Goal: Transaction & Acquisition: Purchase product/service

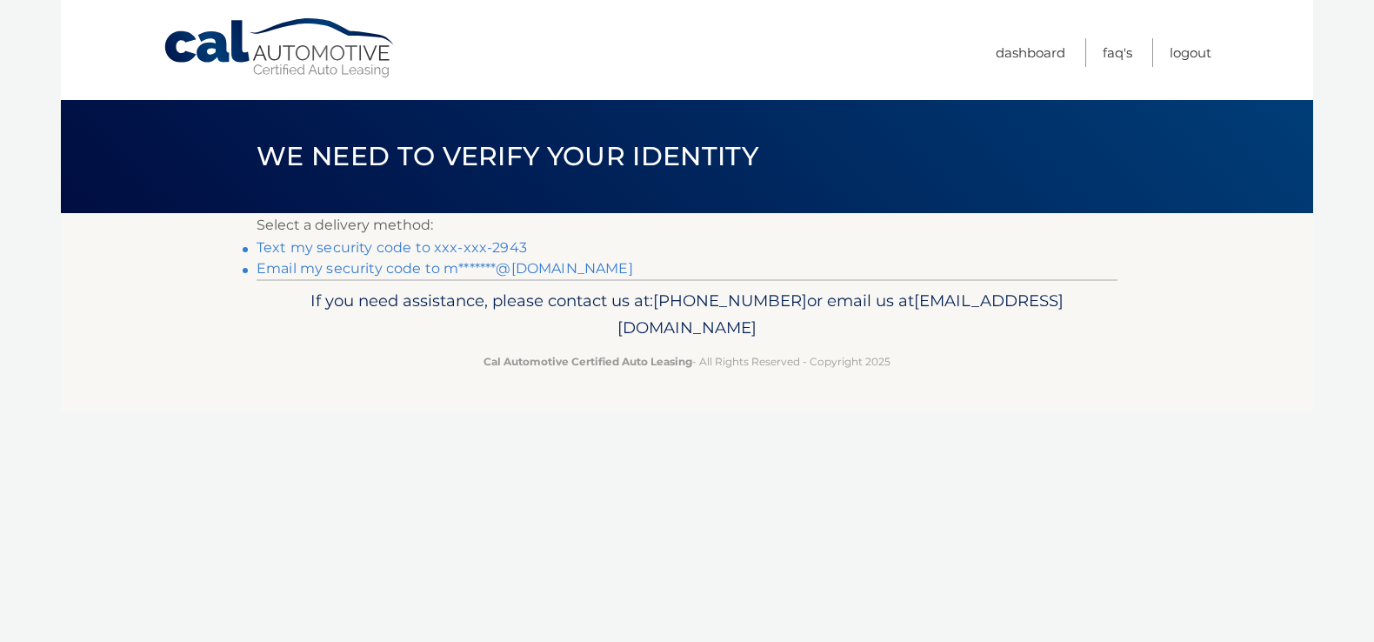
click at [326, 271] on link "Email my security code to m*******@[DOMAIN_NAME]" at bounding box center [444, 268] width 376 height 17
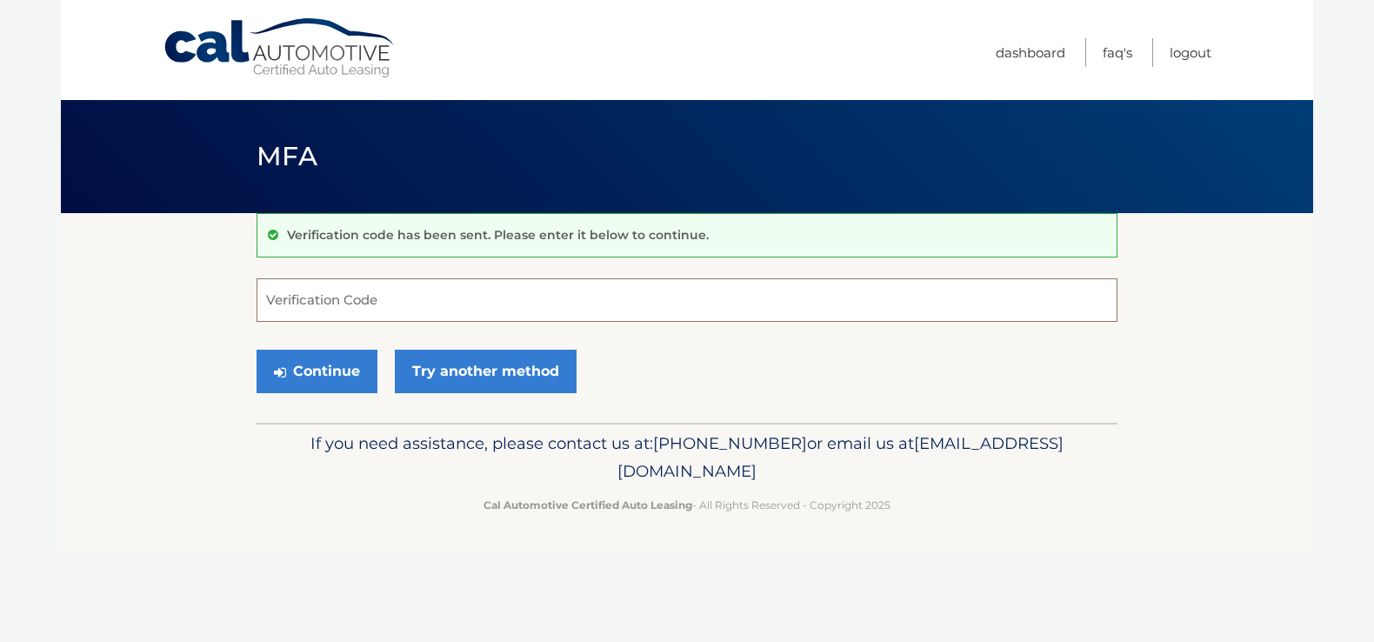
click at [348, 294] on input "Verification Code" at bounding box center [686, 299] width 861 height 43
paste input "771316"
type input "771316"
click at [290, 369] on button "Continue" at bounding box center [316, 370] width 121 height 43
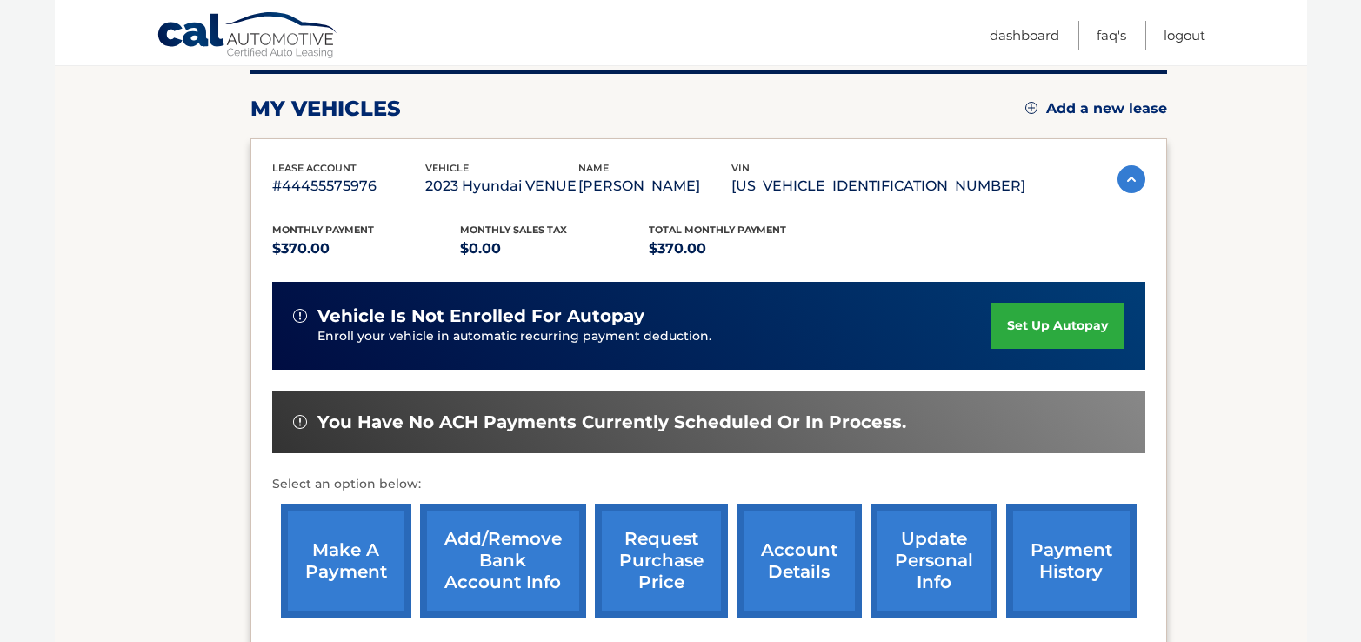
scroll to position [261, 0]
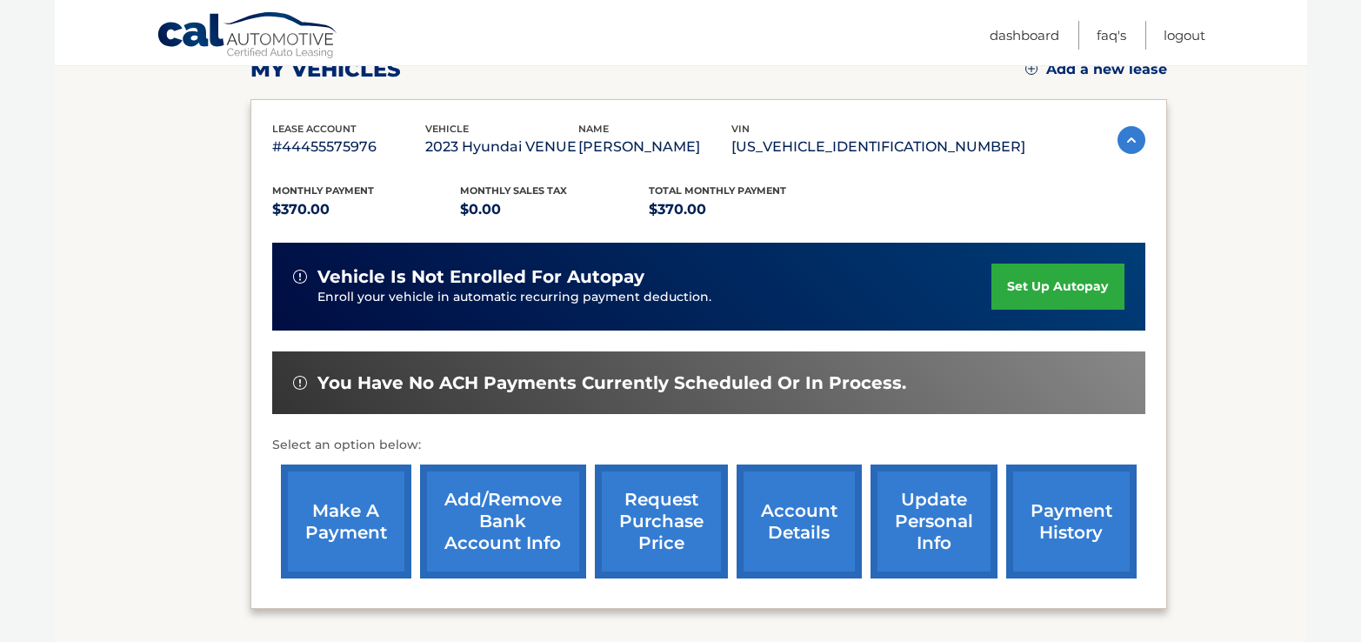
click at [366, 562] on link "make a payment" at bounding box center [346, 521] width 130 height 114
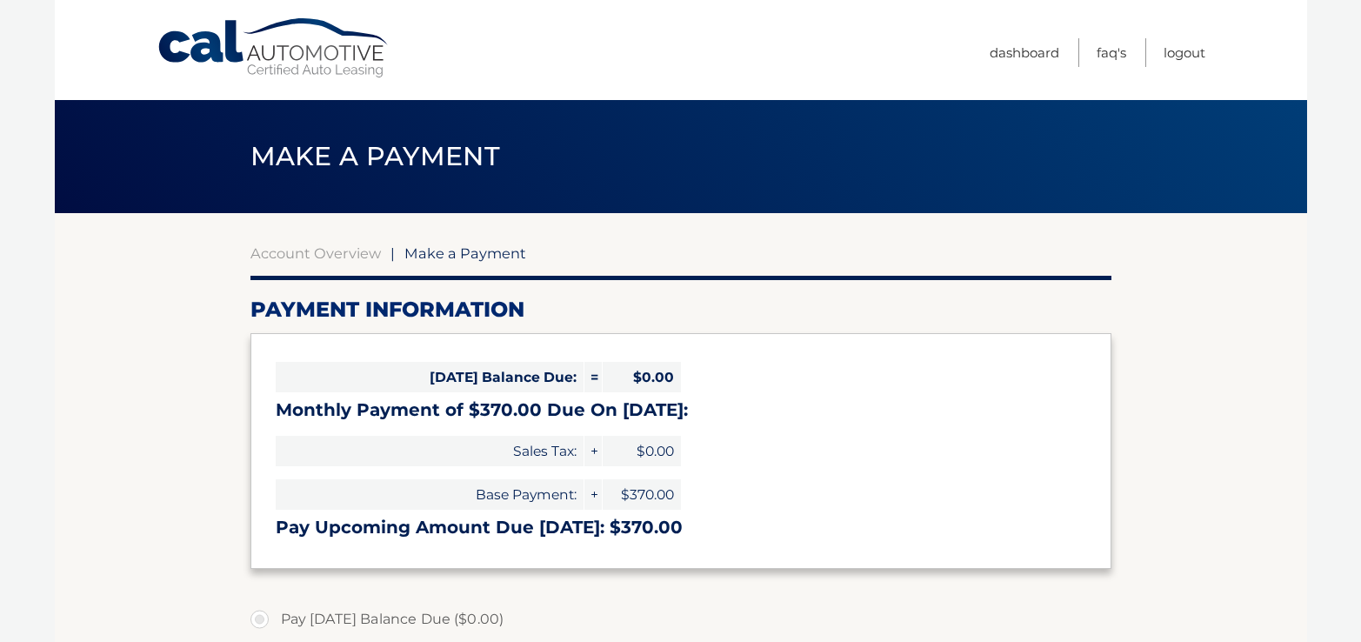
select select "YWQyZjdhYzYtMTlkNS00ZTIxLWEzYzMtZjYyMDY5MjJkODYx"
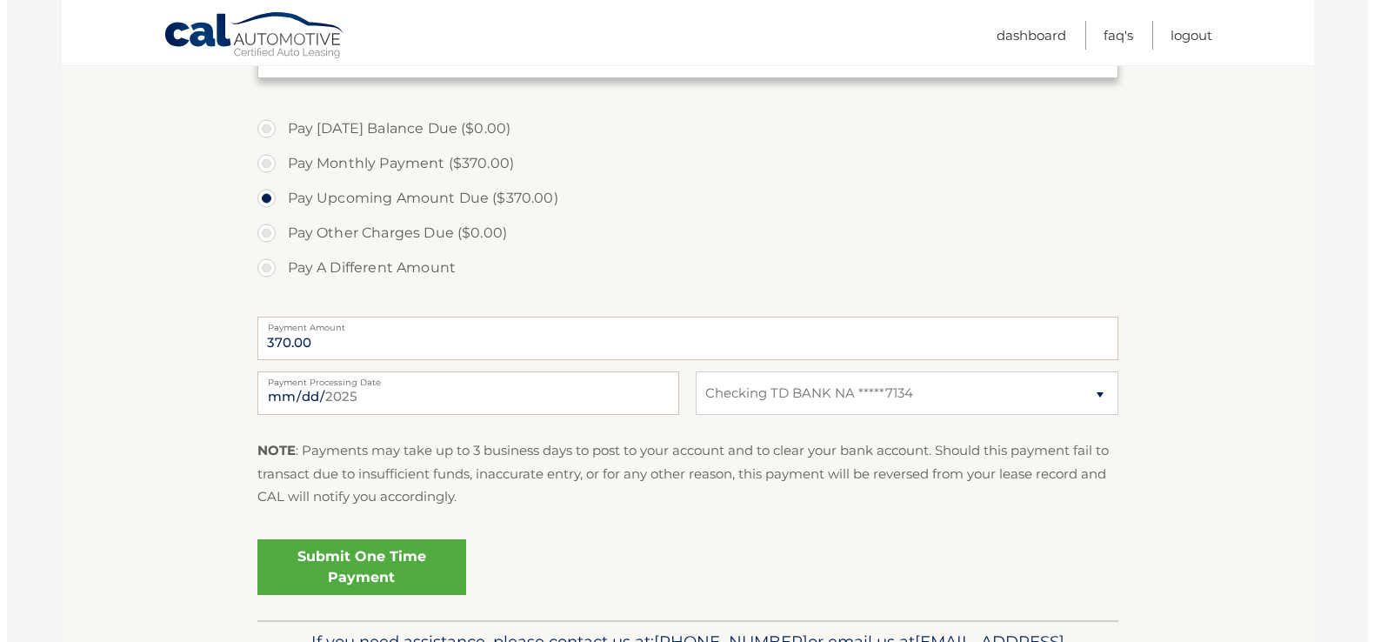
scroll to position [522, 0]
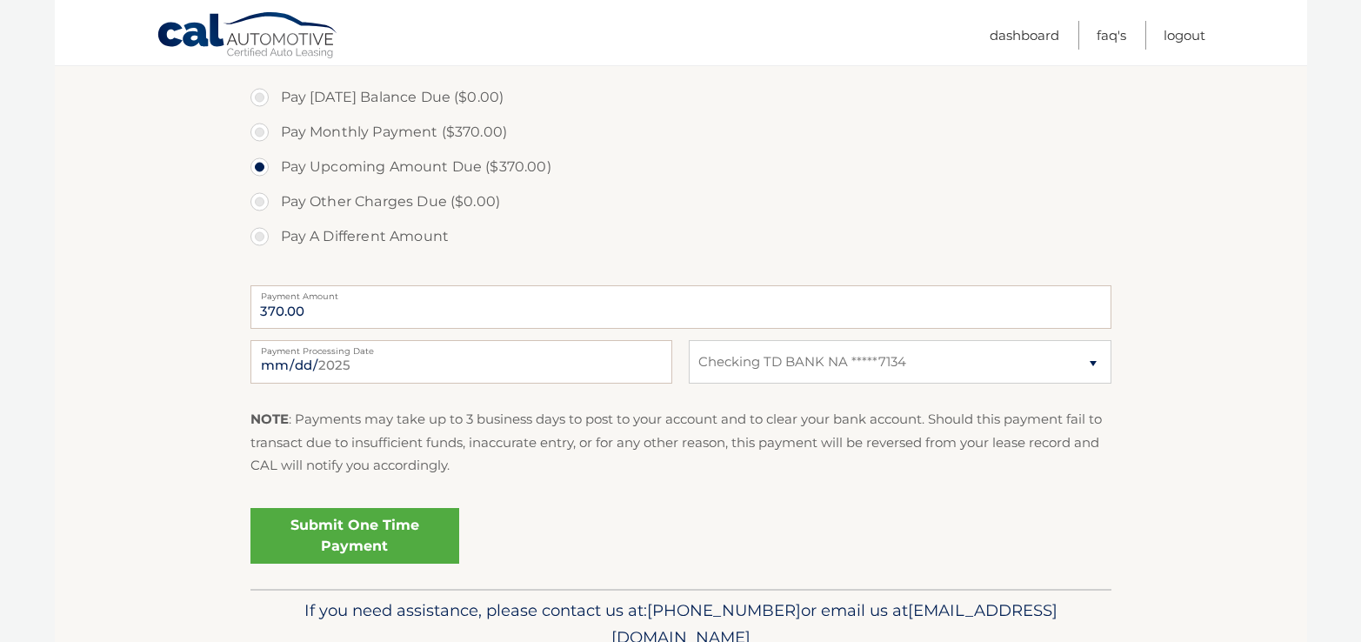
click at [400, 555] on link "Submit One Time Payment" at bounding box center [354, 536] width 209 height 56
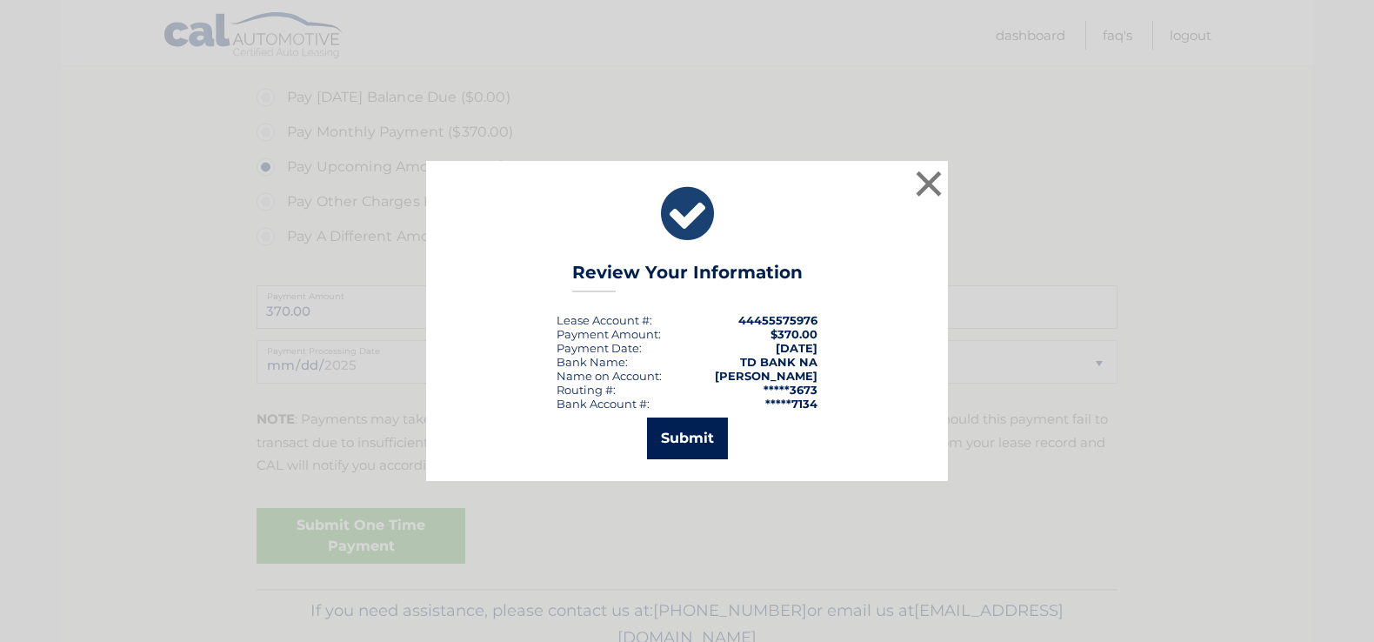
click at [702, 441] on button "Submit" at bounding box center [687, 438] width 81 height 42
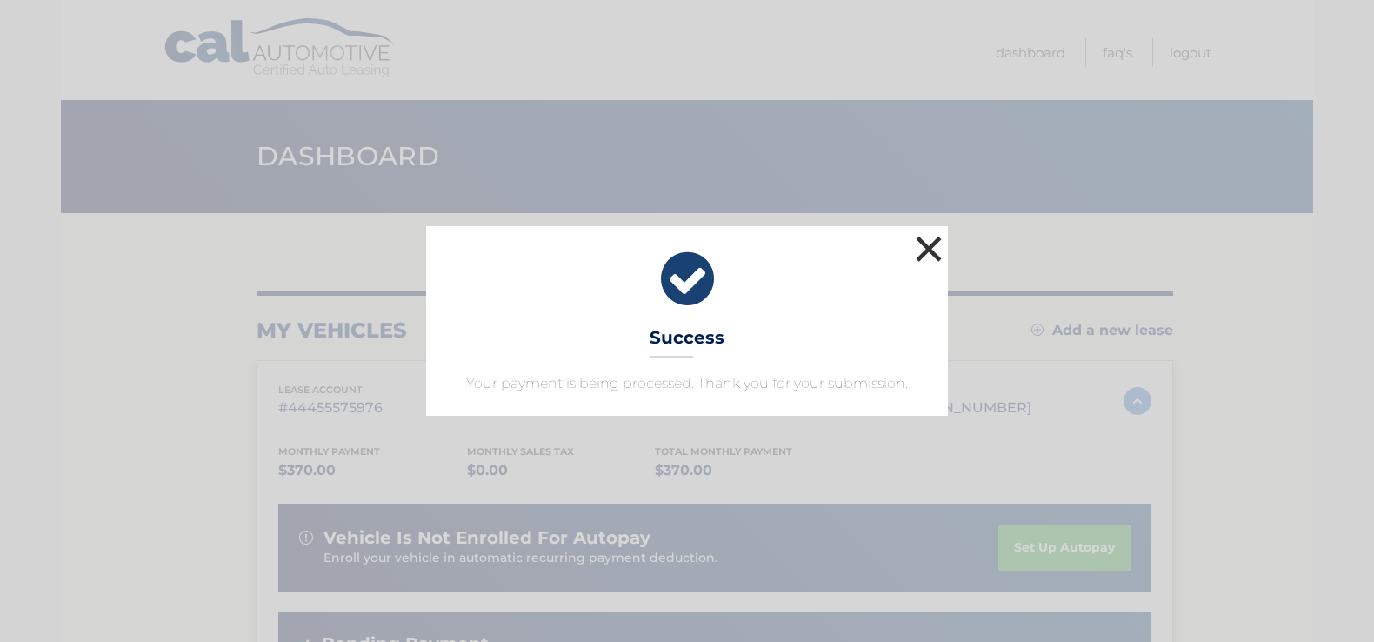
click at [927, 253] on button "×" at bounding box center [928, 248] width 35 height 35
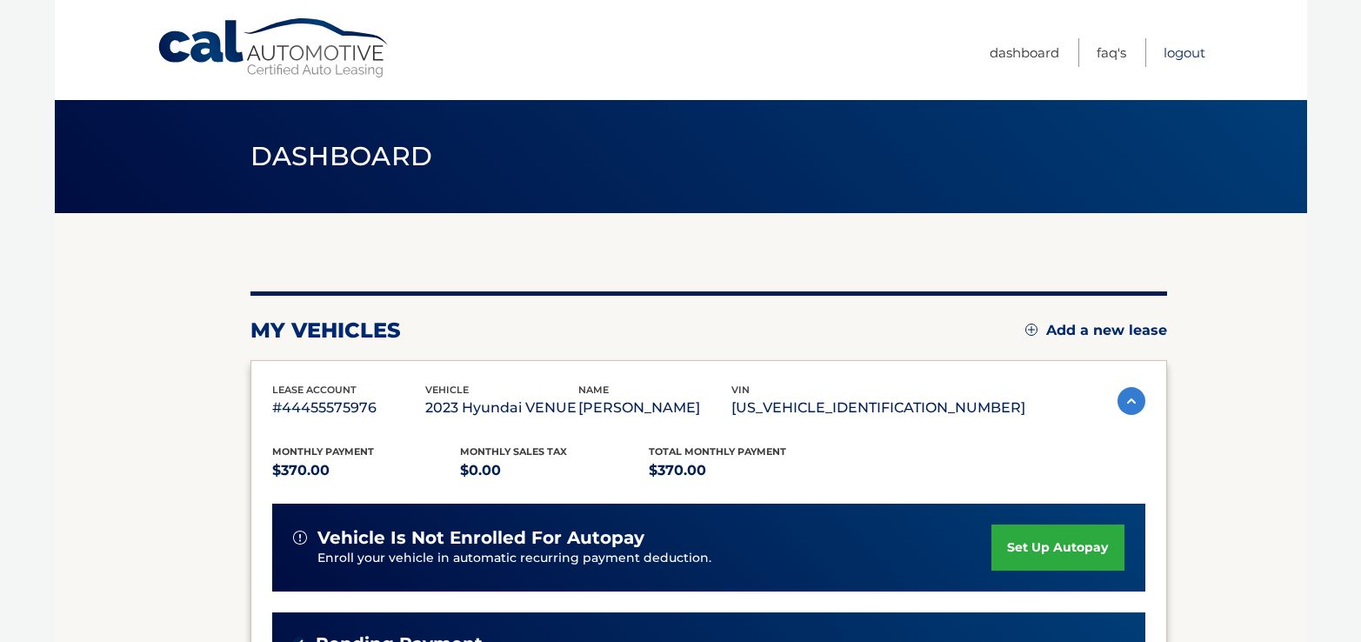
click at [1196, 52] on link "Logout" at bounding box center [1184, 52] width 42 height 29
